Goal: Check status: Check status

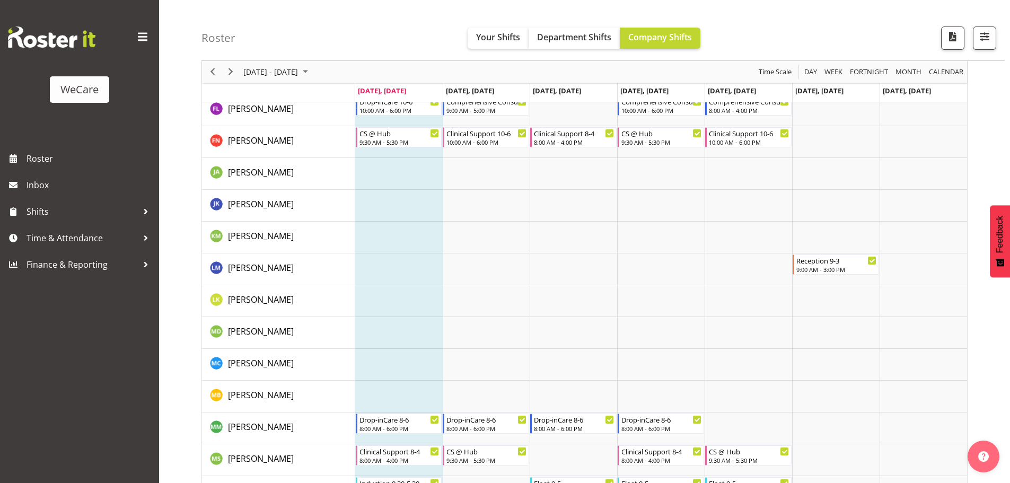
scroll to position [3320, 0]
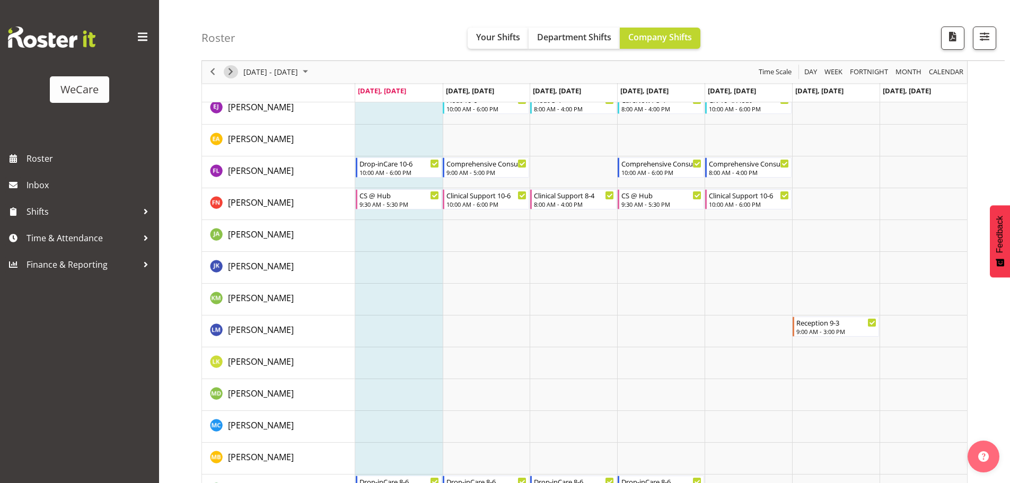
click at [229, 72] on span "Next" at bounding box center [230, 72] width 13 height 13
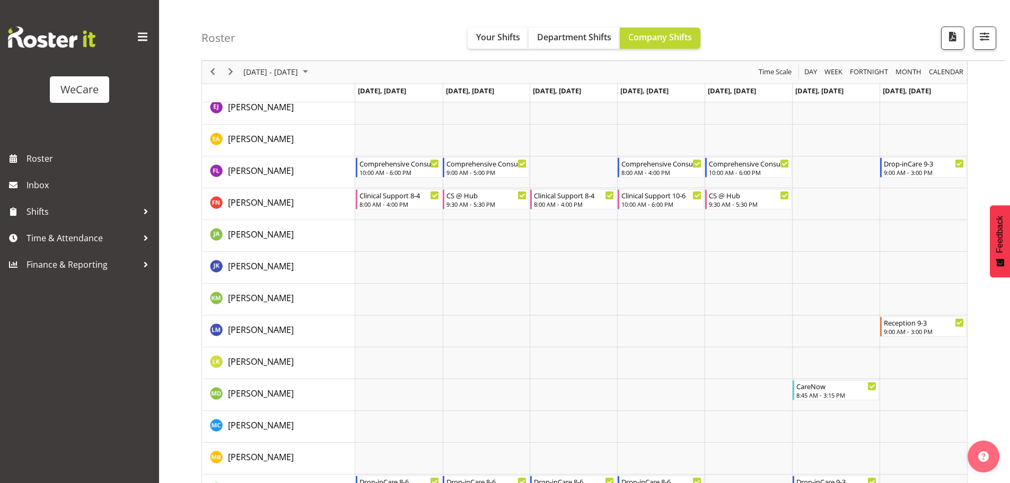
scroll to position [3373, 0]
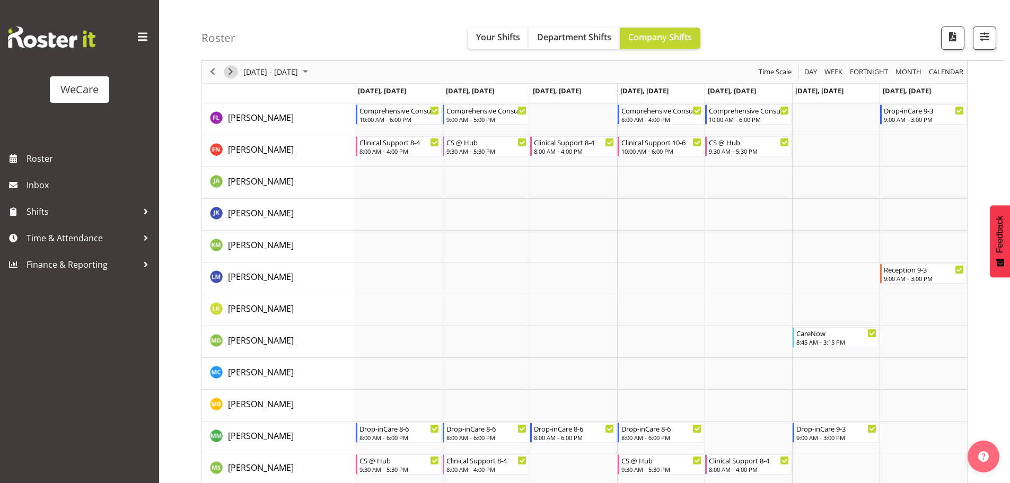
click at [230, 75] on span "Next" at bounding box center [230, 72] width 13 height 13
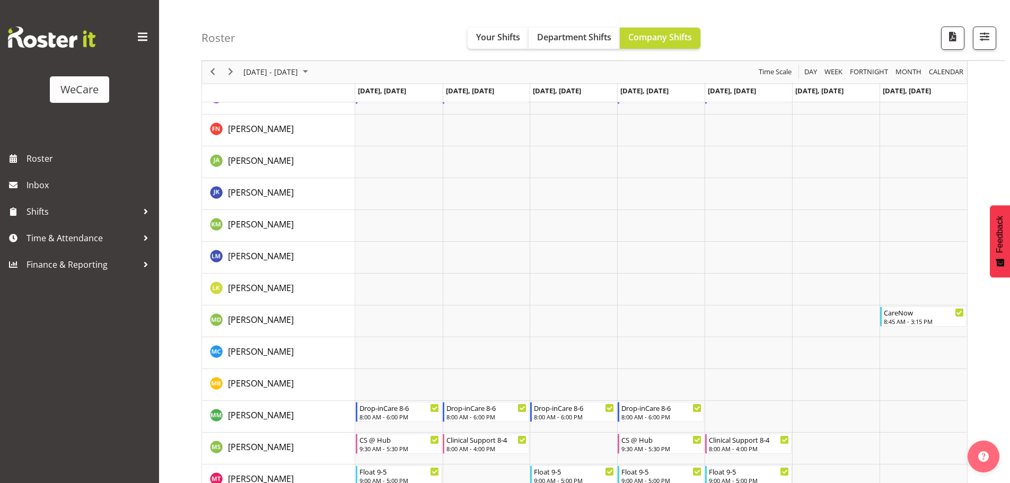
click at [235, 69] on span "Next" at bounding box center [230, 72] width 13 height 13
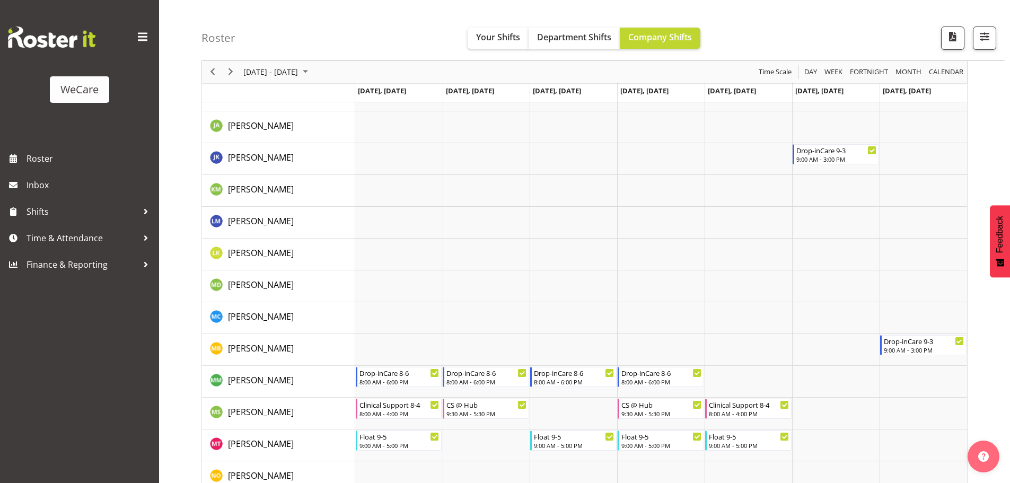
scroll to position [3426, 0]
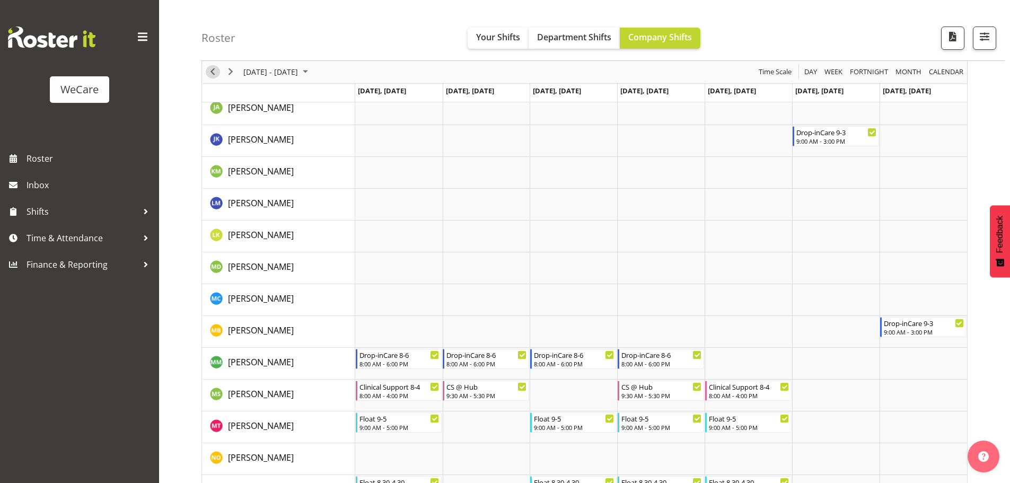
click at [210, 67] on span "Previous" at bounding box center [212, 72] width 13 height 13
click at [212, 76] on span "Previous" at bounding box center [212, 72] width 13 height 13
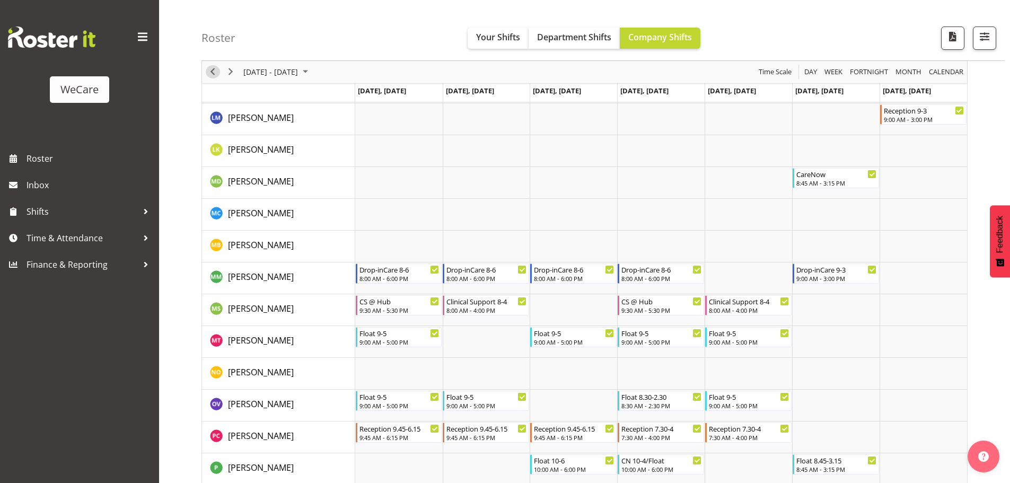
scroll to position [3553, 0]
